Goal: Task Accomplishment & Management: Complete application form

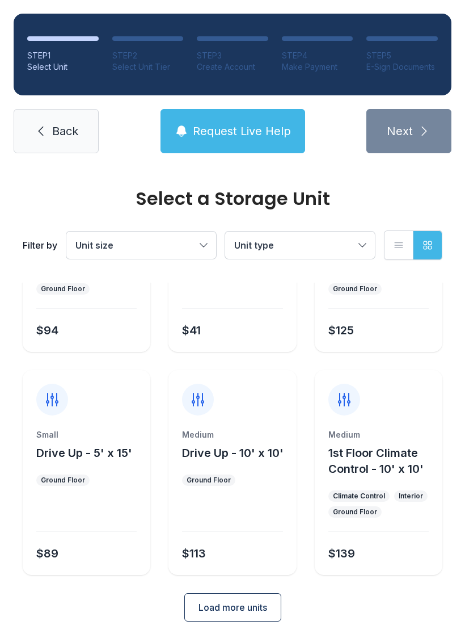
scroll to position [135, 0]
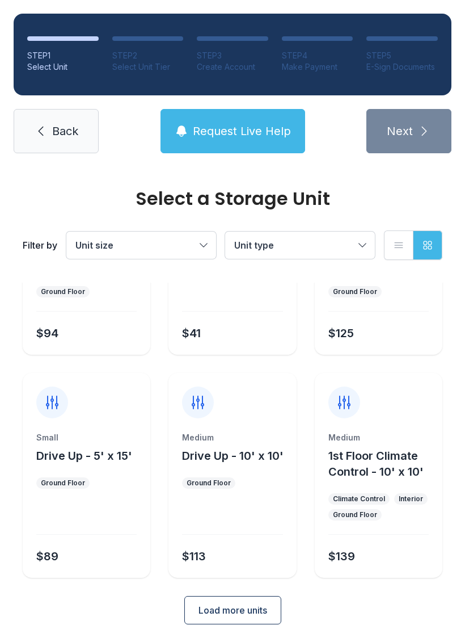
click at [270, 641] on div "Select a Storage Unit Filter by Unit size Unit type List view Grid view 2 Units…" at bounding box center [232, 351] width 465 height 638
click at [243, 609] on span "Load more units" at bounding box center [233, 610] width 69 height 14
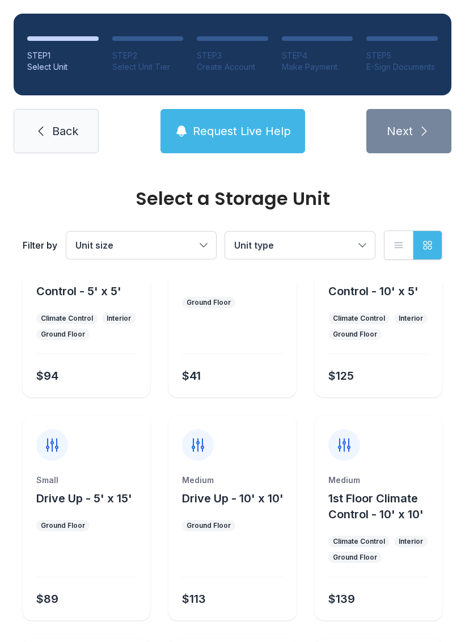
scroll to position [93, 0]
click at [60, 129] on span "Back" at bounding box center [65, 131] width 26 height 16
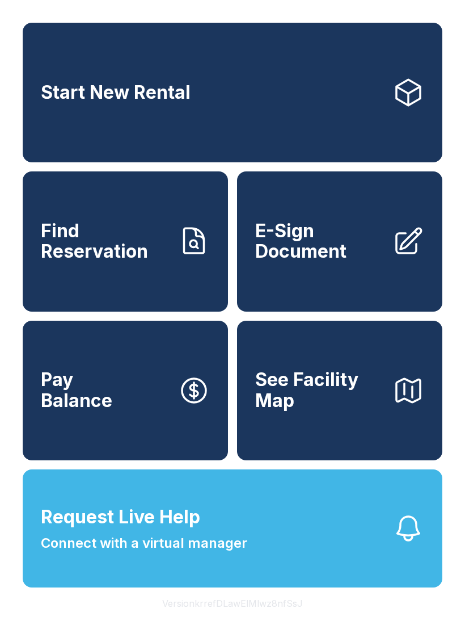
click at [334, 253] on span "E-Sign Document" at bounding box center [319, 241] width 128 height 41
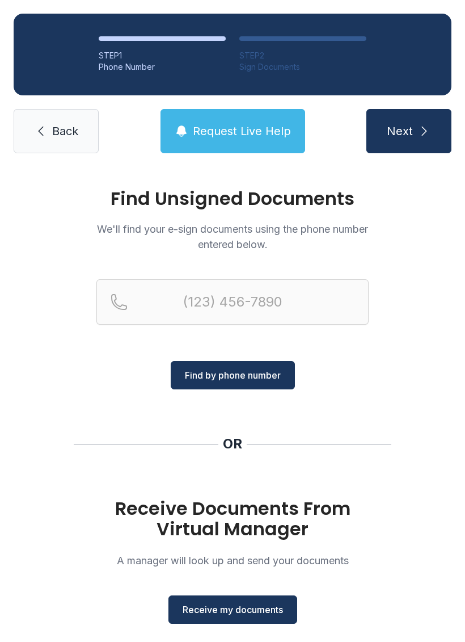
click at [237, 611] on span "Receive my documents" at bounding box center [233, 610] width 100 height 14
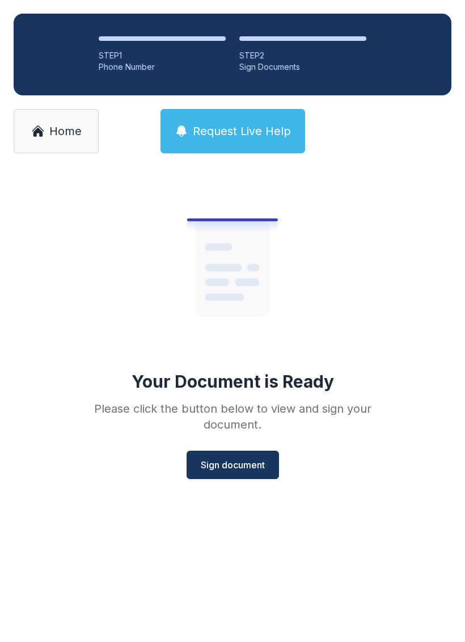
click at [236, 463] on span "Sign document" at bounding box center [233, 465] width 64 height 14
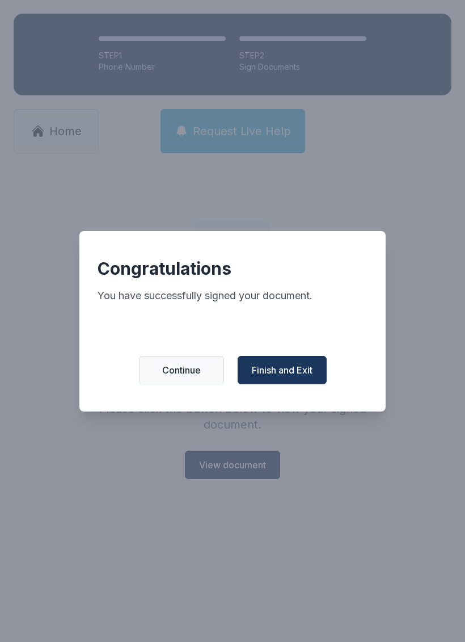
click at [290, 375] on span "Finish and Exit" at bounding box center [282, 370] width 61 height 14
